Goal: Task Accomplishment & Management: Complete application form

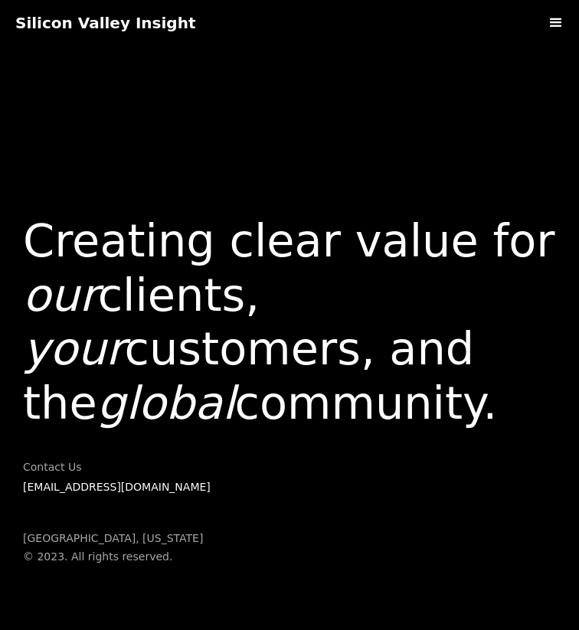
click at [379, 378] on h1 "Creating clear value for our clients, your customers, and the global community." at bounding box center [289, 322] width 532 height 217
click at [73, 364] on em "your" at bounding box center [74, 348] width 102 height 53
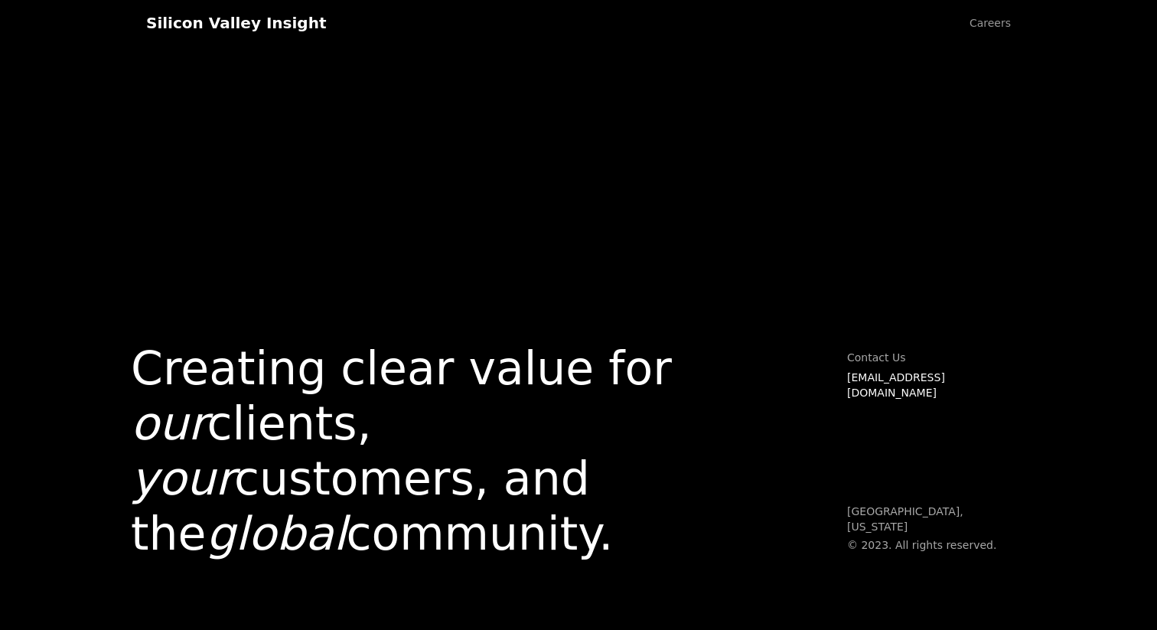
click at [578, 31] on link "Careers" at bounding box center [990, 23] width 72 height 46
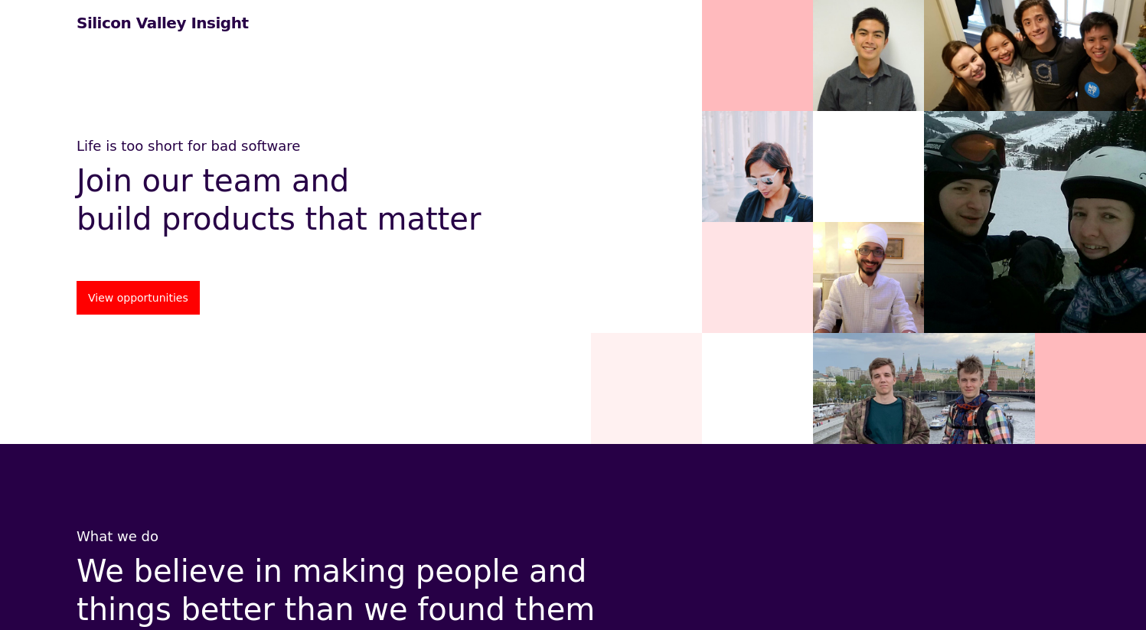
click at [185, 289] on link "View opportunities" at bounding box center [138, 298] width 123 height 34
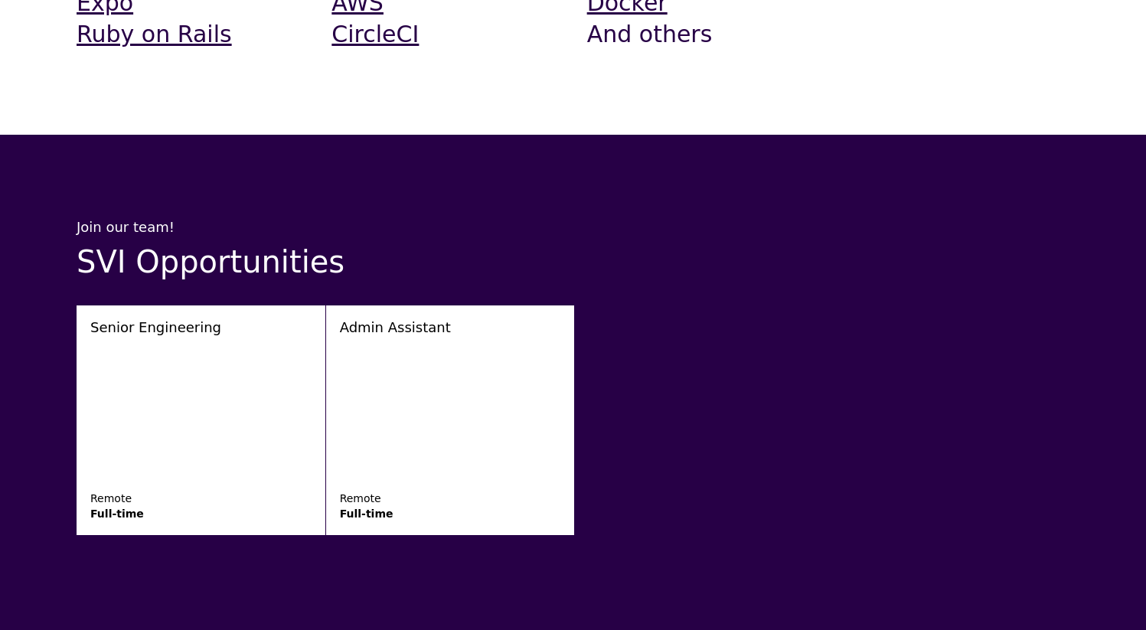
scroll to position [2309, 0]
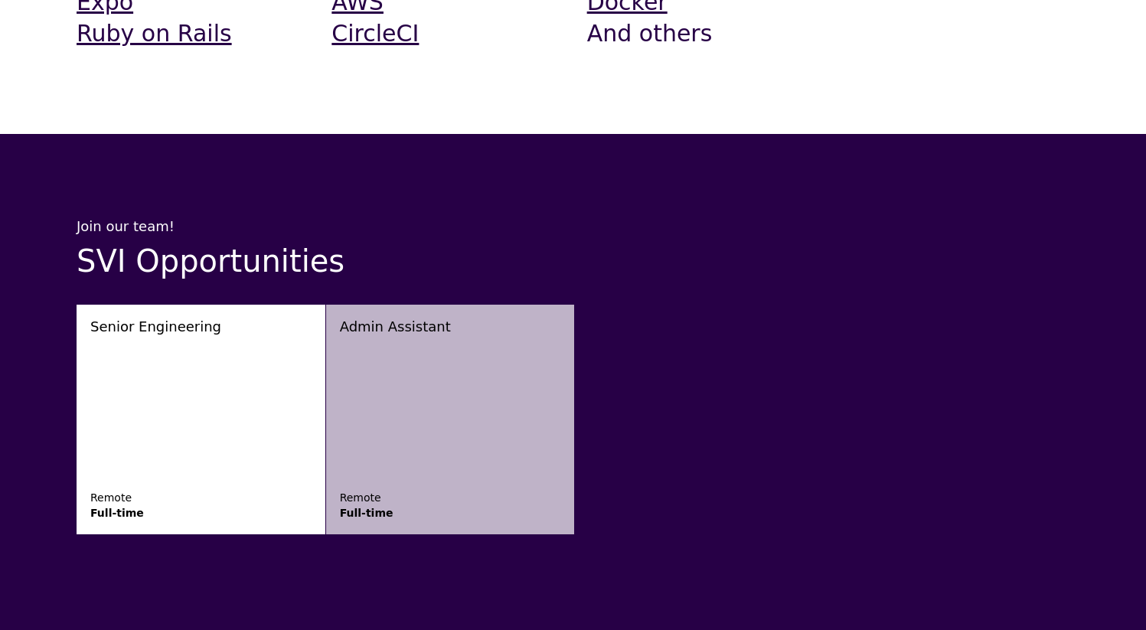
click at [484, 305] on link "Admin Assistant Remote Full-time" at bounding box center [450, 420] width 249 height 230
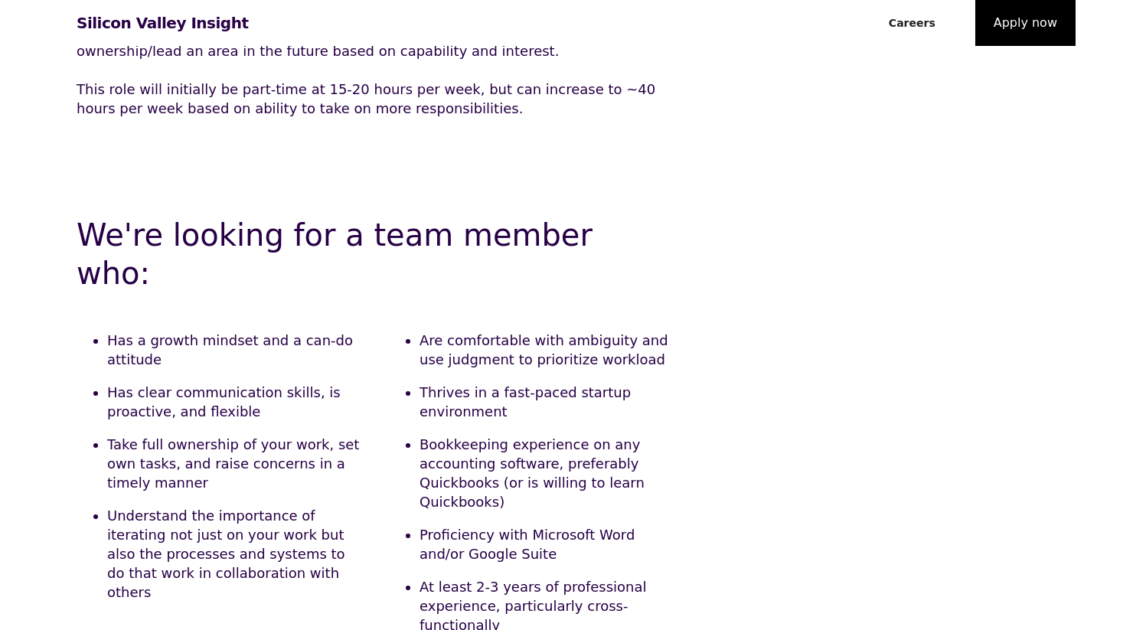
scroll to position [274, 0]
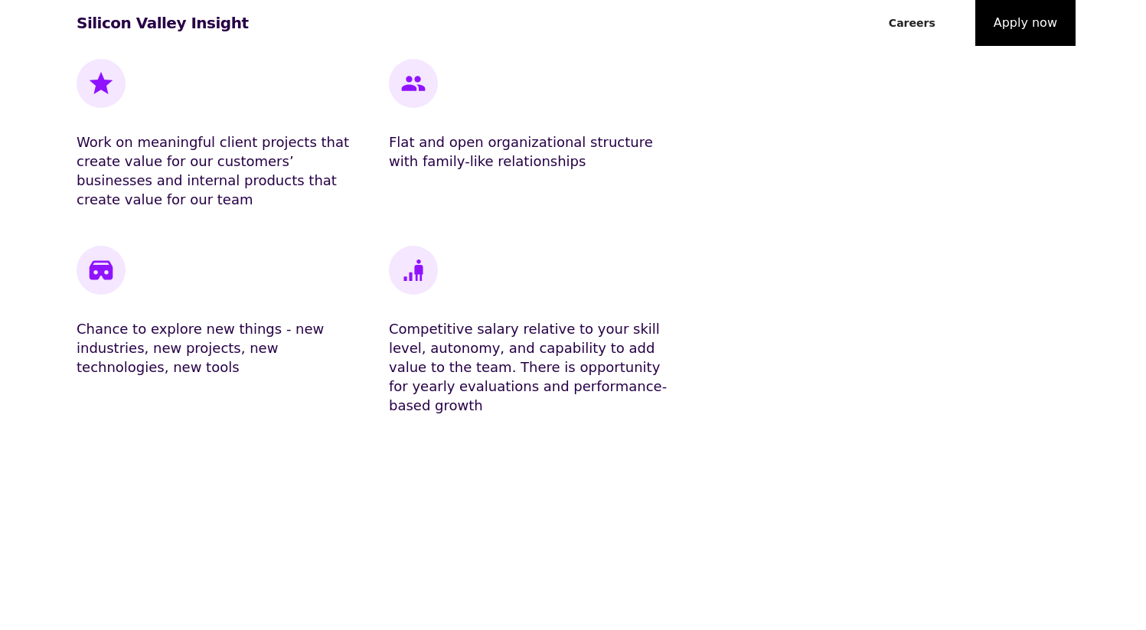
scroll to position [1859, 0]
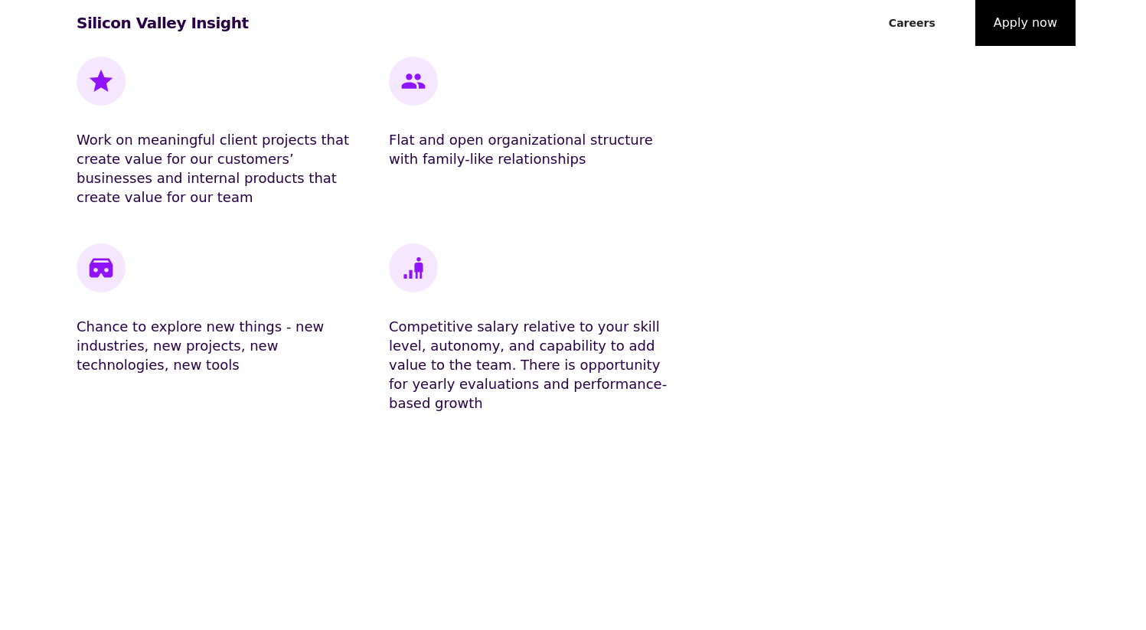
click at [563, 351] on div "What we offer Unmatched learning opportunities with world class team members wh…" at bounding box center [573, 135] width 1146 height 849
